Goal: Use online tool/utility: Utilize a website feature to perform a specific function

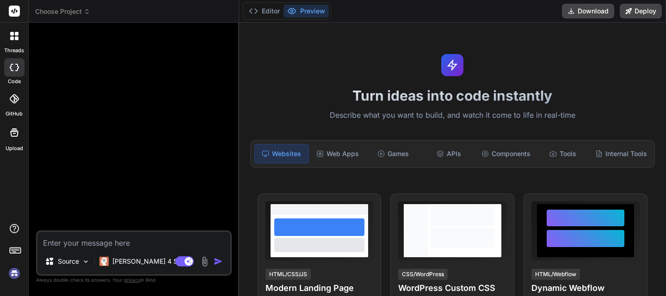
click at [13, 13] on icon at bounding box center [14, 11] width 7 height 6
click at [16, 33] on icon at bounding box center [17, 34] width 4 height 4
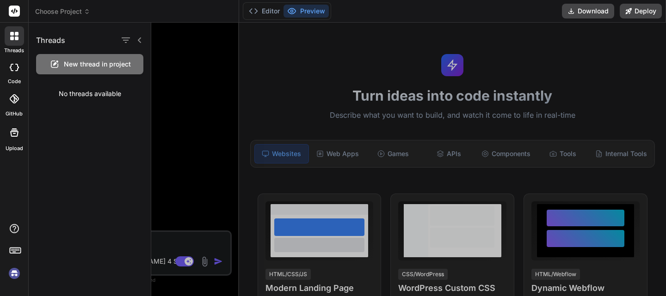
click at [13, 40] on div at bounding box center [14, 35] width 19 height 19
click at [169, 82] on div at bounding box center [408, 160] width 515 height 274
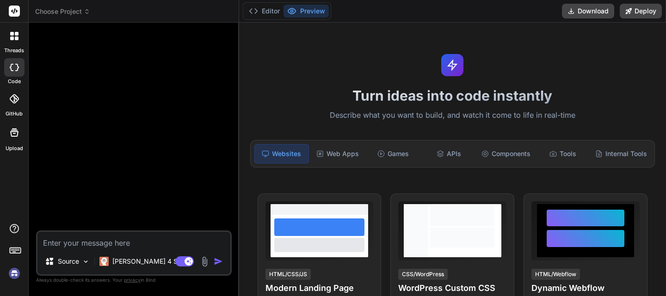
click at [3, 280] on div at bounding box center [14, 252] width 28 height 58
click at [10, 270] on img at bounding box center [14, 274] width 16 height 16
click at [15, 278] on img at bounding box center [14, 274] width 16 height 16
click at [130, 261] on p "[PERSON_NAME] 4 S.." at bounding box center [146, 261] width 69 height 9
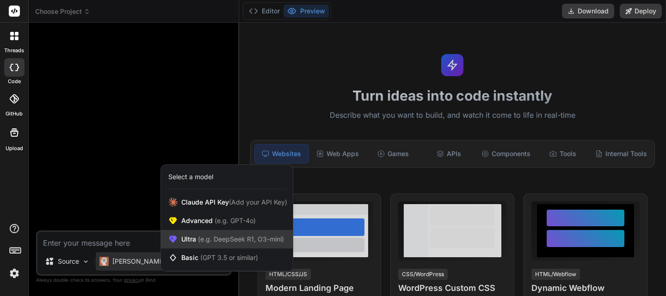
click at [213, 235] on span "Ultra (e.g. DeepSeek R1, O3-mini)" at bounding box center [232, 239] width 103 height 9
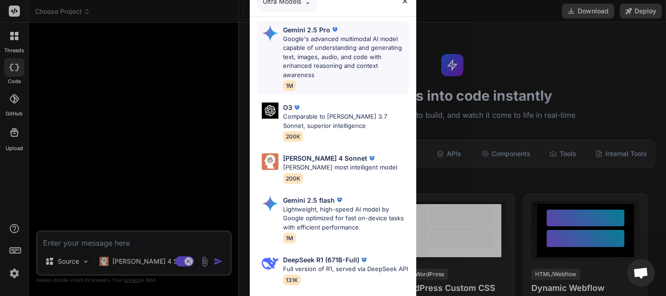
click at [303, 45] on p "Google's advanced multimodal AI model capable of understanding and generating t…" at bounding box center [346, 57] width 126 height 45
type textarea "x"
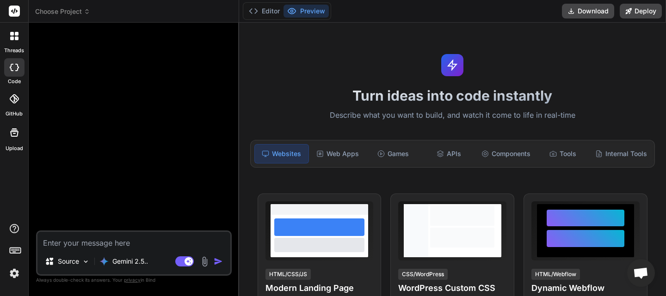
click at [135, 247] on textarea at bounding box center [133, 240] width 193 height 17
paste textarea "Loremipsumdol sit Ametco Ad elitsed do eiusmodte incidi utlabo e dolore magnaal…"
type textarea "Loremipsumdol sit Ametco Ad elitsed do eiusmodte incidi utlabo e dolore magnaal…"
type textarea "x"
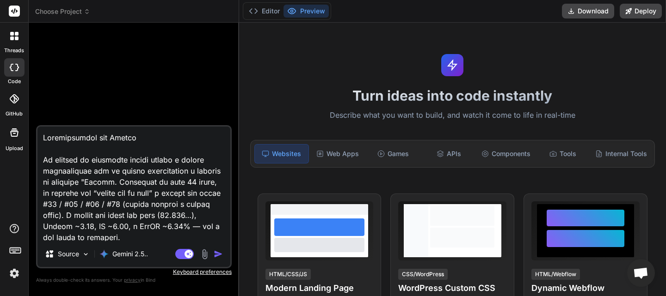
scroll to position [377401, 0]
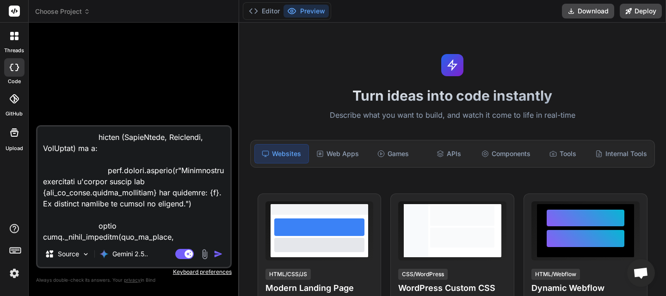
type textarea "Loremipsumdol sit Ametco Ad elitsed do eiusmodte incidi utlabo e dolore magnaal…"
click at [216, 254] on img "button" at bounding box center [218, 254] width 9 height 9
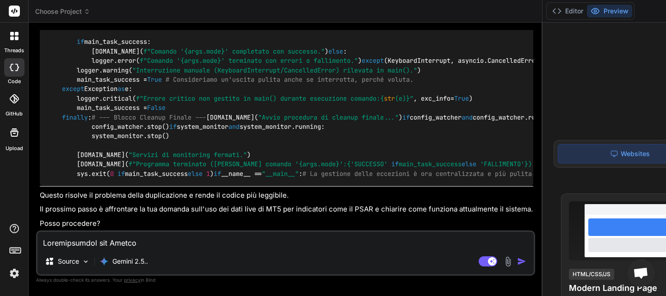
scroll to position [99279, 0]
type textarea "x"
drag, startPoint x: 166, startPoint y: 186, endPoint x: 44, endPoint y: 186, distance: 122.0
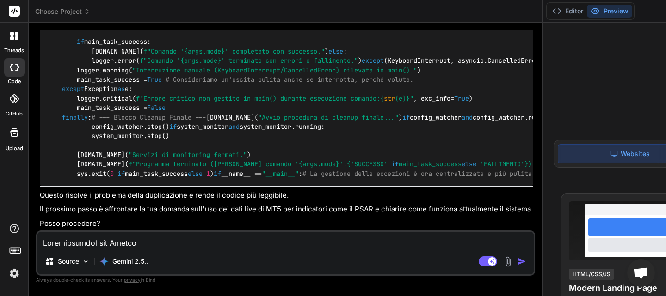
copy code "def _run_and_plot_final_backtes"
click at [121, 248] on textarea at bounding box center [285, 240] width 496 height 17
type textarea "c"
type textarea "x"
type textarea "co"
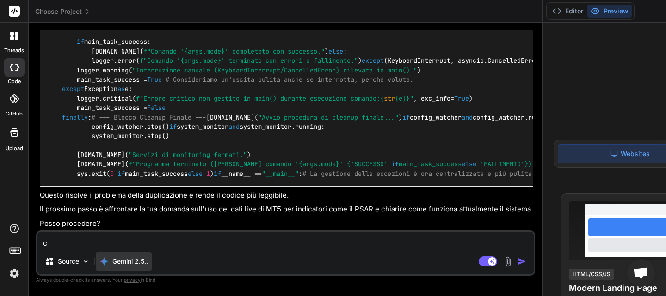
type textarea "x"
type textarea "cos"
type textarea "x"
type textarea "cosa"
type textarea "x"
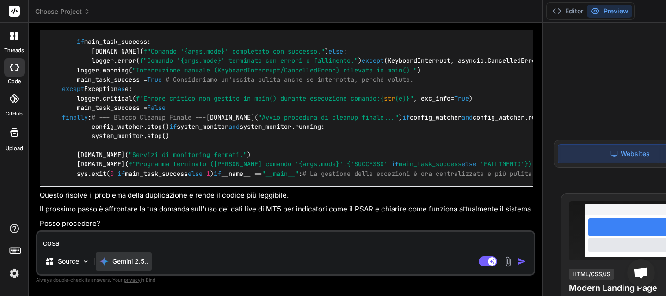
type textarea "cosa"
type textarea "x"
type textarea "cosa c"
type textarea "x"
type textarea "cosa ca"
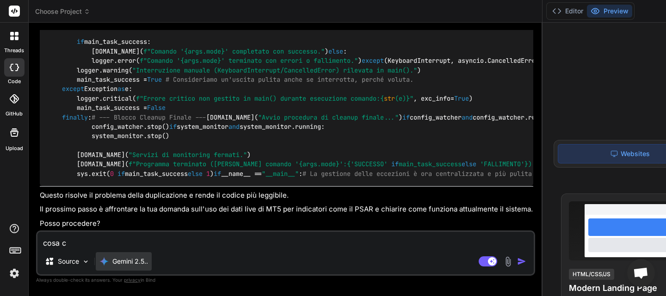
type textarea "x"
type textarea "cosa cav"
type textarea "x"
type textarea "cosa cavo"
type textarea "x"
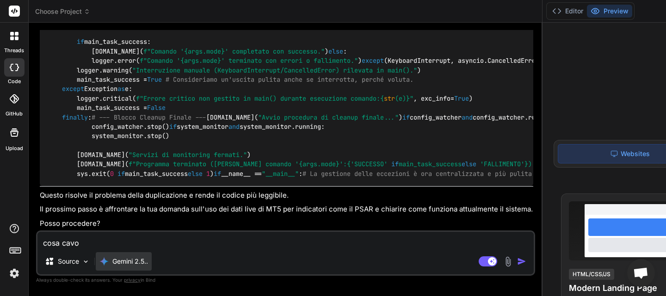
type textarea "cosa cavol"
type textarea "x"
type textarea "cosa cavolo"
type textarea "x"
type textarea "cosa cavolo"
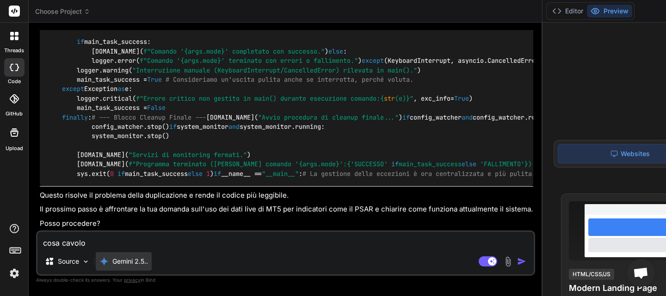
type textarea "x"
type textarea "cosa cavolo c"
type textarea "x"
type textarea "cosa cavolo ce"
type textarea "x"
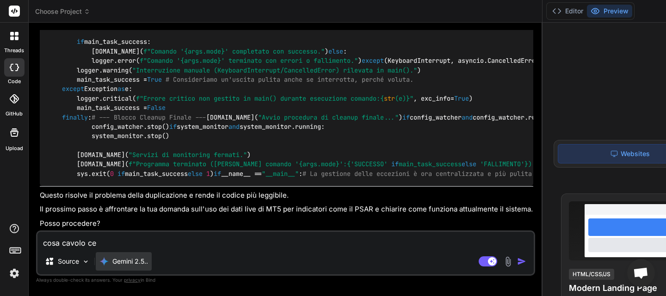
type textarea "cosa cavolo cen"
type textarea "x"
type textarea "cosa cavolo cent"
type textarea "x"
type textarea "cosa cavolo centr"
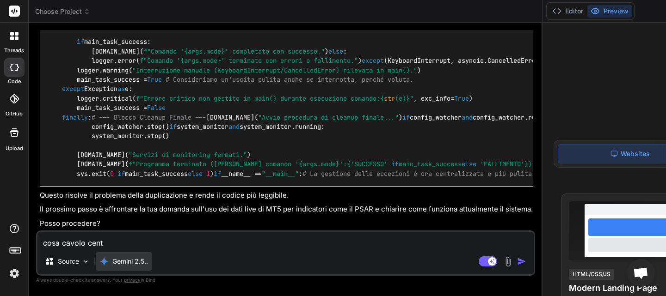
type textarea "x"
type textarea "cosa cavolo centra"
type textarea "x"
type textarea "cosa cavolo centra"
type textarea "x"
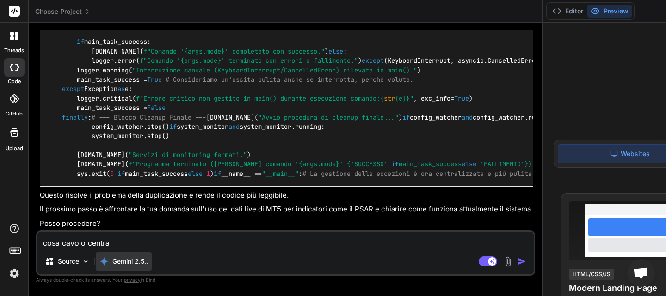
paste textarea "def _run_and_plot_final_backtes"
type textarea "cosa cavolo centra def _run_and_plot_final_backtes"
type textarea "x"
type textarea "cosa cavolo centra def _run_and_plot_final_backtes"
type textarea "x"
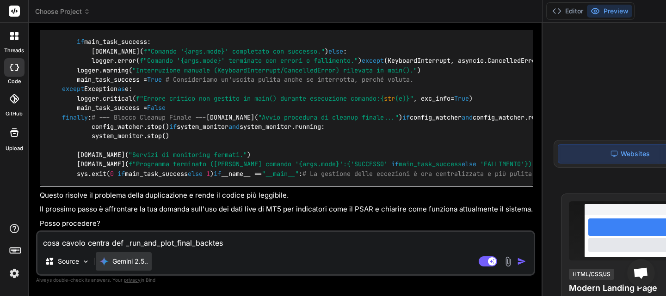
type textarea "cosa cavolo centra def _run_and_plot_final_backtes c"
type textarea "x"
type textarea "cosa cavolo centra def _run_and_plot_final_backtes co"
type textarea "x"
type textarea "cosa cavolo centra def _run_and_plot_final_backtes con"
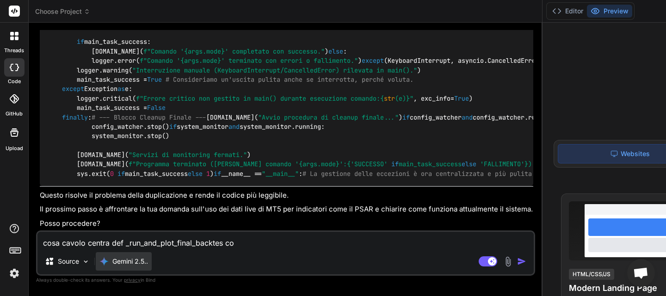
type textarea "x"
type textarea "cosa cavolo centra def _run_and_plot_final_backtes con"
type textarea "x"
type textarea "cosa cavolo centra def _run_and_plot_final_backtes con l"
type textarea "x"
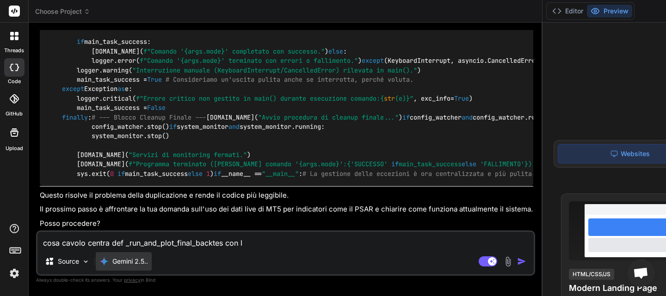
type textarea "cosa cavolo centra def _run_and_plot_final_backtes con la"
type textarea "x"
type textarea "cosa cavolo centra def _run_and_plot_final_backtes con la"
type textarea "x"
type textarea "cosa cavolo centra def _run_and_plot_final_backtes con la d"
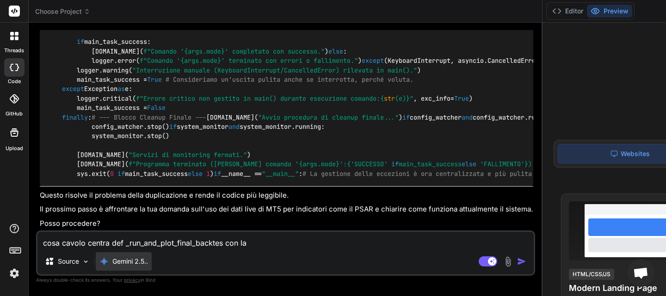
type textarea "x"
type textarea "cosa cavolo centra def _run_and_plot_final_backtes con la du"
type textarea "x"
type textarea "cosa cavolo centra def _run_and_plot_final_backtes con la duo"
type textarea "x"
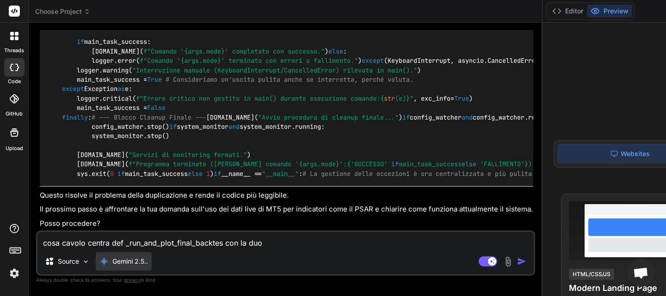
type textarea "cosa cavolo centra def _run_and_plot_final_backtes con la duop"
type textarea "x"
type textarea "cosa cavolo centra def _run_and_plot_final_backtes con la duopl"
type textarea "x"
type textarea "cosa cavolo centra def _run_and_plot_final_backtes con la duopli"
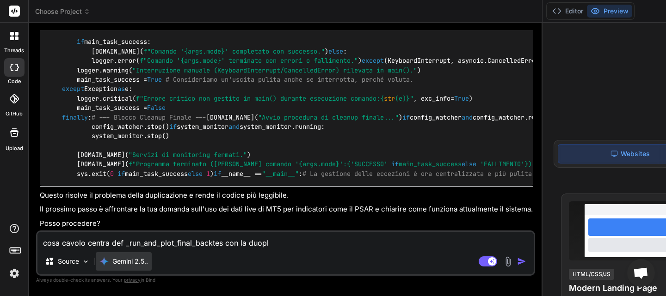
type textarea "x"
type textarea "cosa cavolo centra def _run_and_plot_final_backtes con la duoplic"
type textarea "x"
type textarea "cosa cavolo centra def _run_and_plot_final_backtes con la duoplica"
type textarea "x"
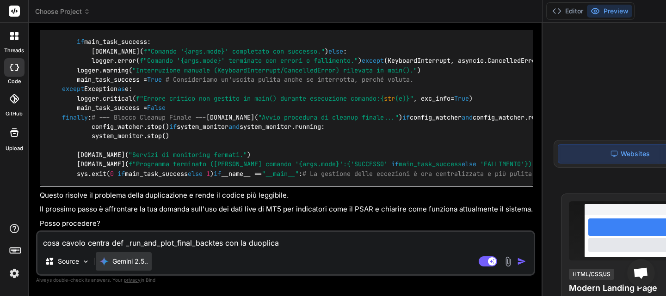
type textarea "cosa cavolo centra def _run_and_plot_final_backtes con la duoplicaz"
type textarea "x"
type textarea "cosa cavolo centra def _run_and_plot_final_backtes con la duoplicazi"
type textarea "x"
type textarea "cosa cavolo centra def _run_and_plot_final_backtes con la duoplicazio"
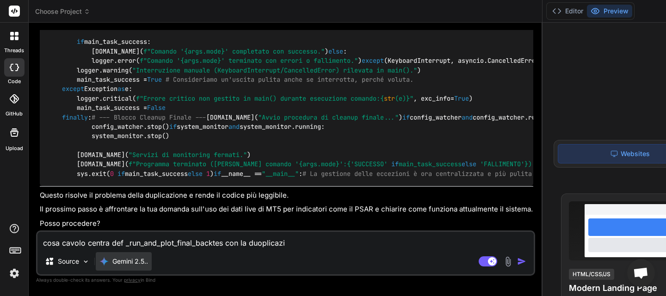
type textarea "x"
type textarea "cosa cavolo centra def _run_and_plot_final_backtes con la duoplicazion"
type textarea "x"
type textarea "cosa cavolo centra def _run_and_plot_final_backtes con la duoplicazione"
type textarea "x"
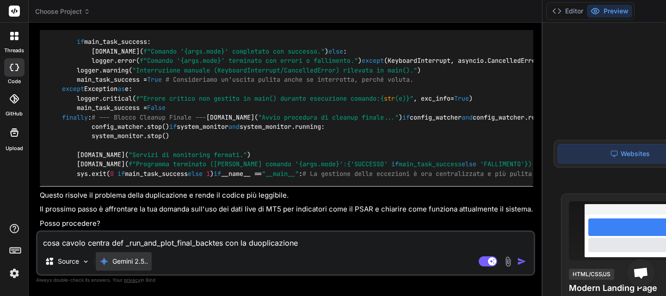
type textarea "cosa cavolo centra def _run_and_plot_final_backtes con la duoplicazione"
type textarea "x"
type textarea "cosa cavolo centra def _run_and_plot_final_backtes con la duoplicazione d"
type textarea "x"
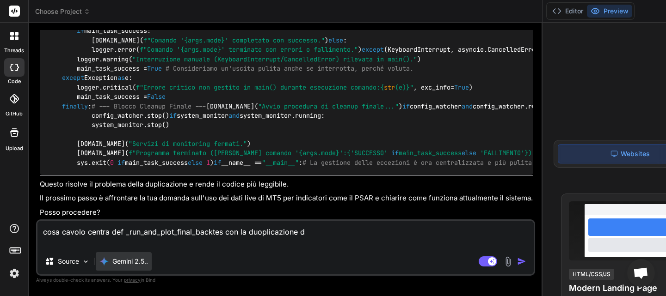
type textarea "cosa cavolo centra def _run_and_plot_final_backtes con la duoplicazione de"
type textarea "x"
type textarea "cosa cavolo centra def _run_and_plot_final_backtes con la duoplicazione del"
type textarea "x"
type textarea "cosa cavolo centra def _run_and_plot_final_backtes con la duoplicazione dell"
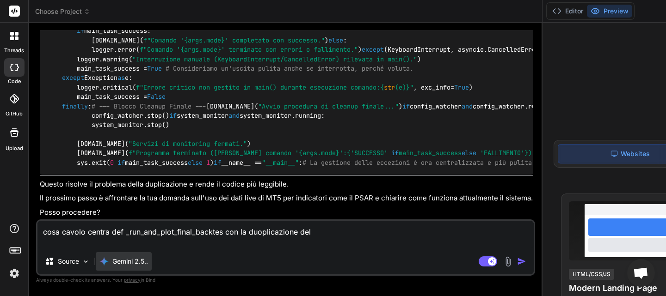
type textarea "x"
type textarea "cosa cavolo centra def _run_and_plot_final_backtes con la duoplicazione della"
type textarea "x"
type textarea "cosa cavolo centra def _run_and_plot_final_backtes con la duoplicazione della"
type textarea "x"
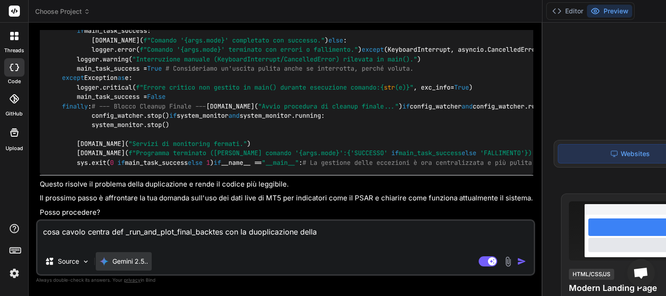
type textarea "cosa cavolo centra def _run_and_plot_final_backtes con la duoplicazione della d"
type textarea "x"
type textarea "cosa cavolo centra def _run_and_plot_final_backtes con la duoplicazione della de"
type textarea "x"
type textarea "cosa cavolo centra def _run_and_plot_final_backtes con la duoplicazione della de"
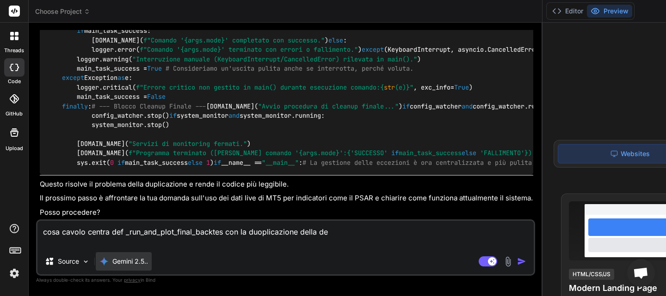
type textarea "x"
type textarea "cosa cavolo centra def _run_and_plot_final_backtes con la duoplicazione della d…"
type textarea "x"
type textarea "cosa cavolo centra def _run_and_plot_final_backtes con la duoplicazione della de"
type textarea "x"
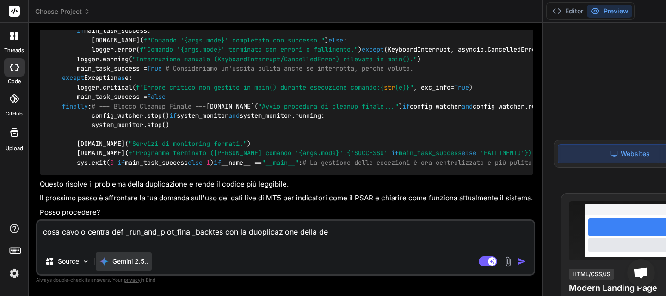
type textarea "cosa cavolo centra def _run_and_plot_final_backtes con la duoplicazione della de"
type textarea "x"
type textarea "cosa cavolo centra def _run_and_plot_final_backtes con la duoplicazione della d…"
type textarea "x"
type textarea "cosa cavolo centra def _run_and_plot_final_backtes con la duoplicazione della d…"
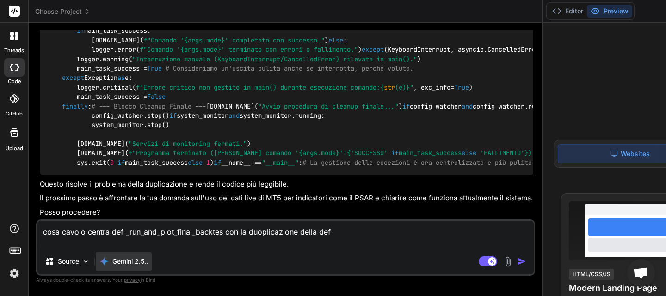
type textarea "x"
type textarea "cosa cavolo centra def _run_and_plot_final_backtes con la duoplicazione della d…"
type textarea "x"
type textarea "cosa cavolo centra def _run_and_plot_final_backtes con la duoplicazione della d…"
type textarea "x"
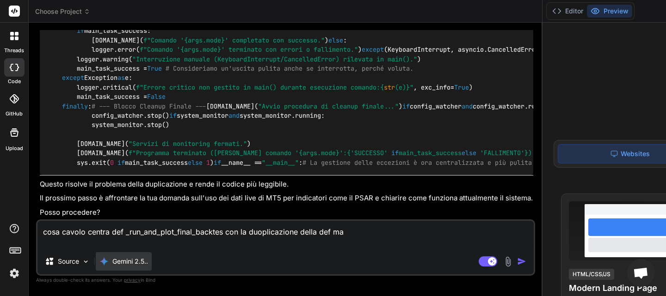
type textarea "cosa cavolo centra def _run_and_plot_final_backtes con la duoplicazione della d…"
type textarea "x"
type textarea "cosa cavolo centra def _run_and_plot_final_backtes con la duoplicazione della d…"
type textarea "x"
type textarea "cosa cavolo centra def _run_and_plot_final_backtes con la duoplicazione della d…"
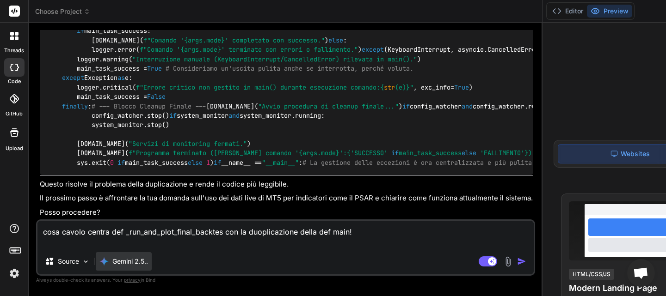
type textarea "x"
type textarea "cosa cavolo centra def _run_and_plot_final_backtes con la duoplicazione della d…"
type textarea "x"
type textarea "cosa cavolo centra def _run_and_plot_final_backtes con la duoplicazione della d…"
type textarea "x"
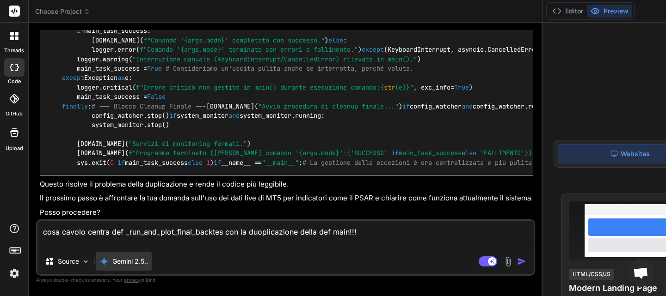
type textarea "cosa cavolo centra def _run_and_plot_final_backtes con la duoplicazione della d…"
type textarea "x"
type textarea "cosa cavolo centra def _run_and_plot_final_backtes con la duoplicazione della d…"
type textarea "x"
type textarea "cosa cavolo centra def _run_and_plot_final_backtes con la duoplicazione della d…"
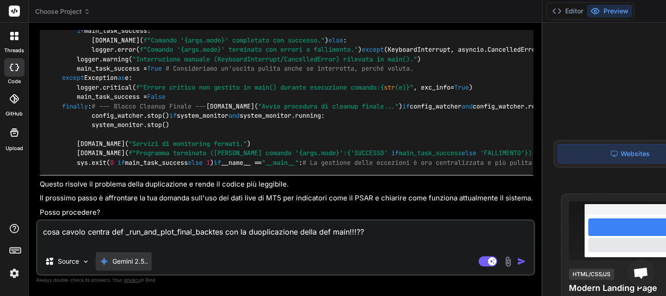
type textarea "x"
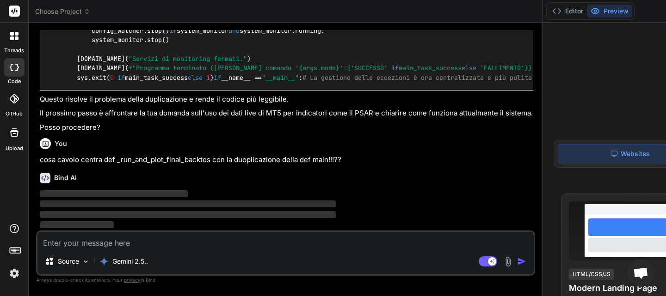
scroll to position [99385, 0]
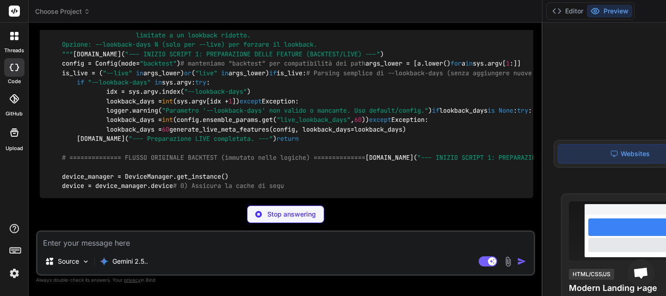
type textarea "x"
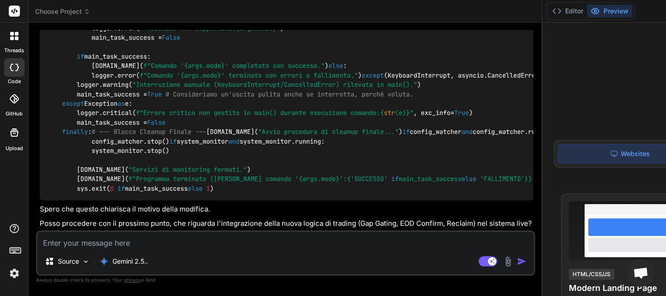
scroll to position [99570, 0]
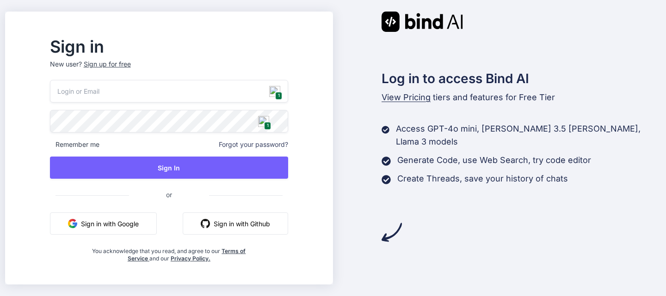
type input "[EMAIL_ADDRESS][DOMAIN_NAME]"
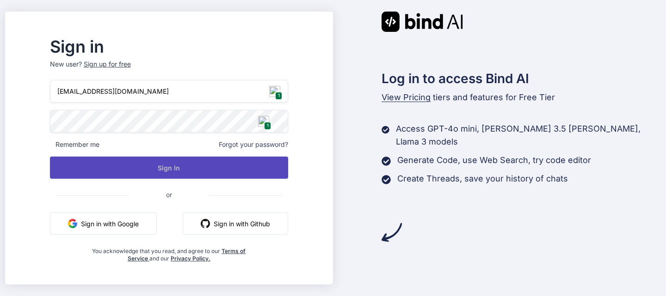
click at [205, 166] on button "Sign In" at bounding box center [169, 168] width 238 height 22
